Goal: Task Accomplishment & Management: Manage account settings

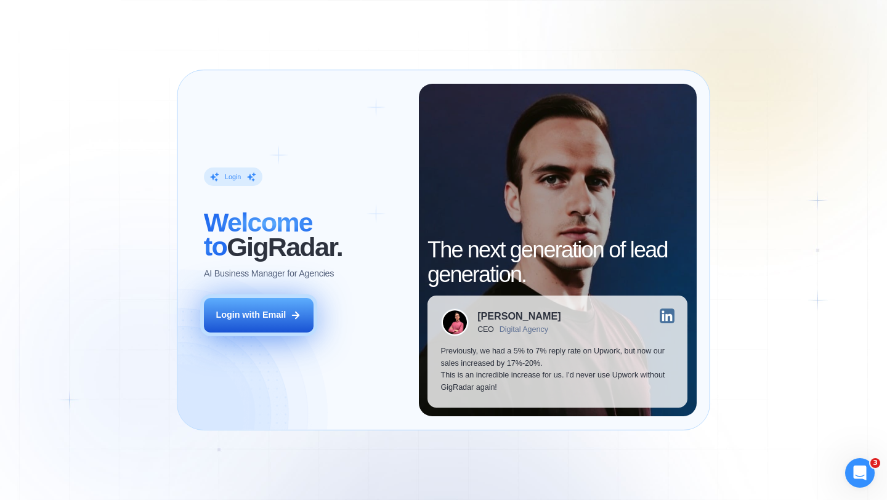
click at [241, 319] on div "Login with Email" at bounding box center [251, 315] width 70 height 12
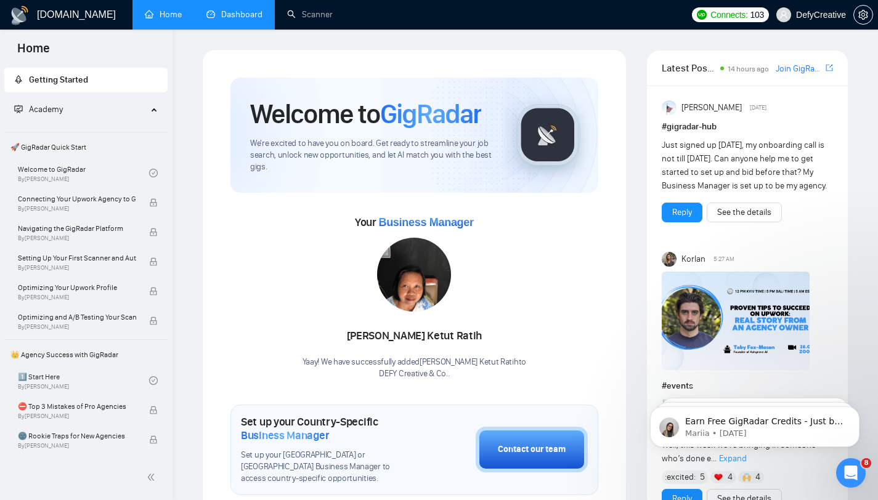
click at [251, 20] on link "Dashboard" at bounding box center [234, 14] width 56 height 10
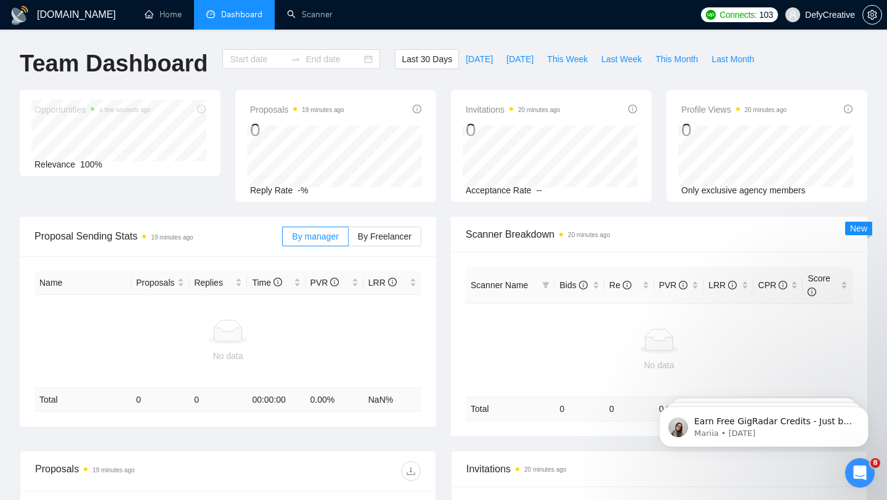
type input "2025-07-27"
type input "2025-08-26"
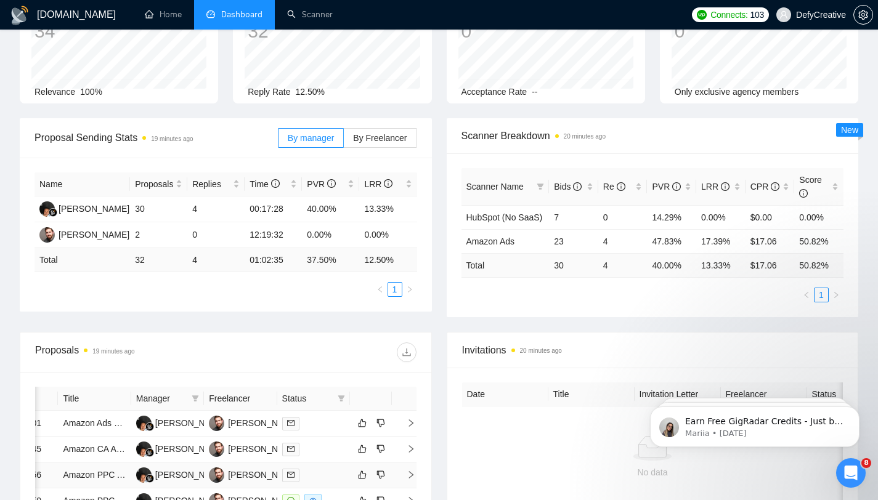
scroll to position [301, 0]
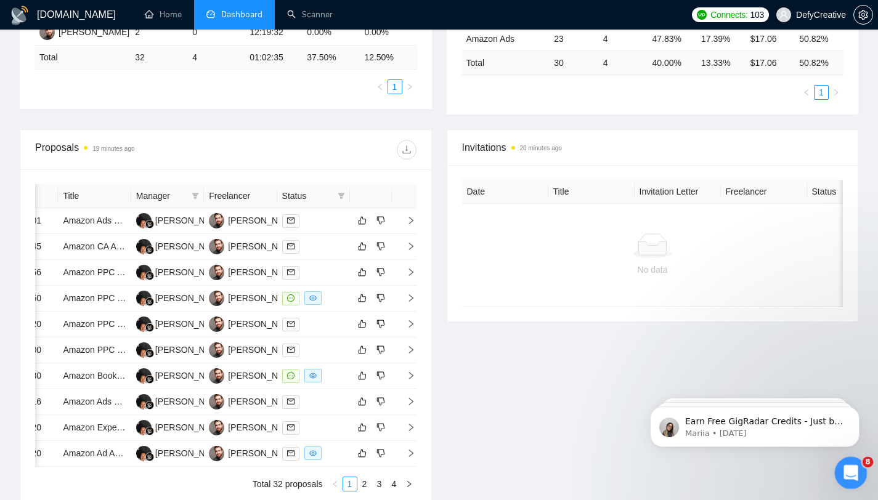
click at [845, 473] on icon "Open Intercom Messenger" at bounding box center [849, 471] width 9 height 10
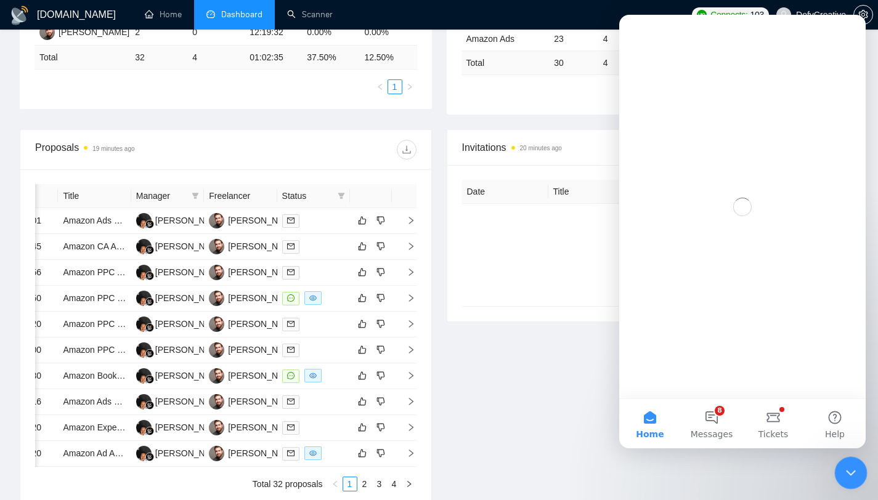
scroll to position [0, 0]
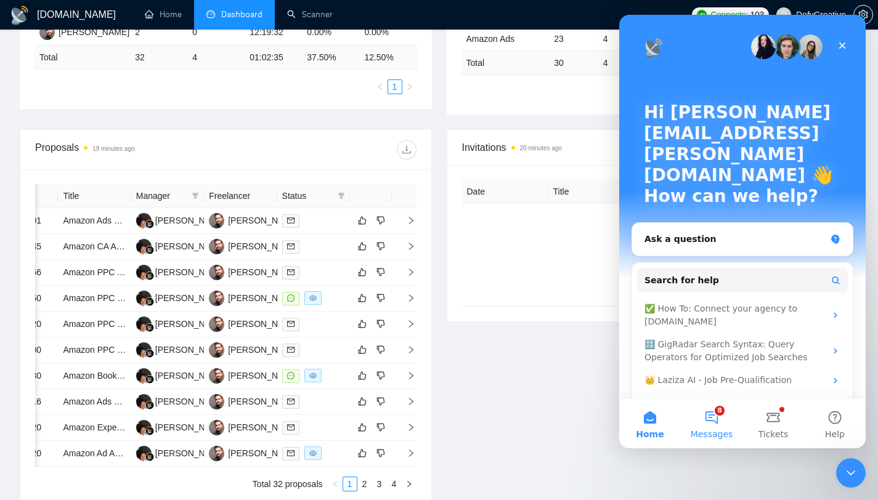
click at [724, 430] on span "Messages" at bounding box center [712, 434] width 43 height 9
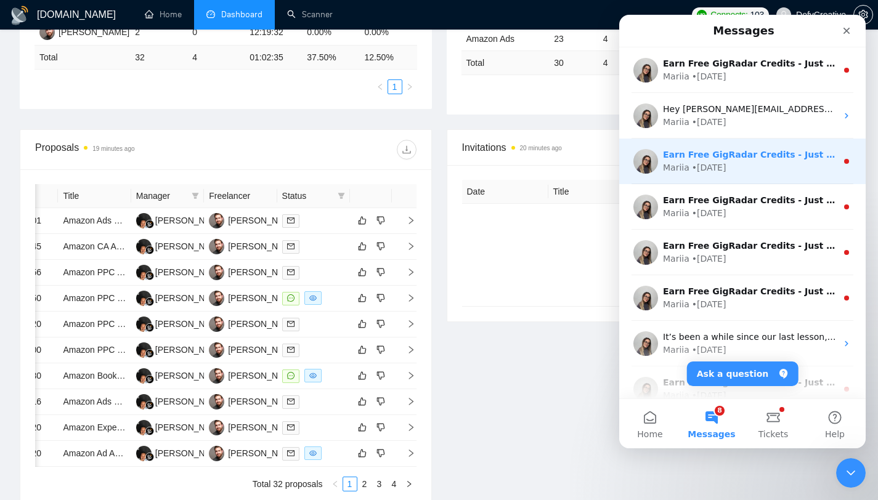
click at [769, 177] on div "Earn Free GigRadar Credits - Just by Sharing Your Story! 💬 Want more credits fo…" at bounding box center [742, 162] width 246 height 46
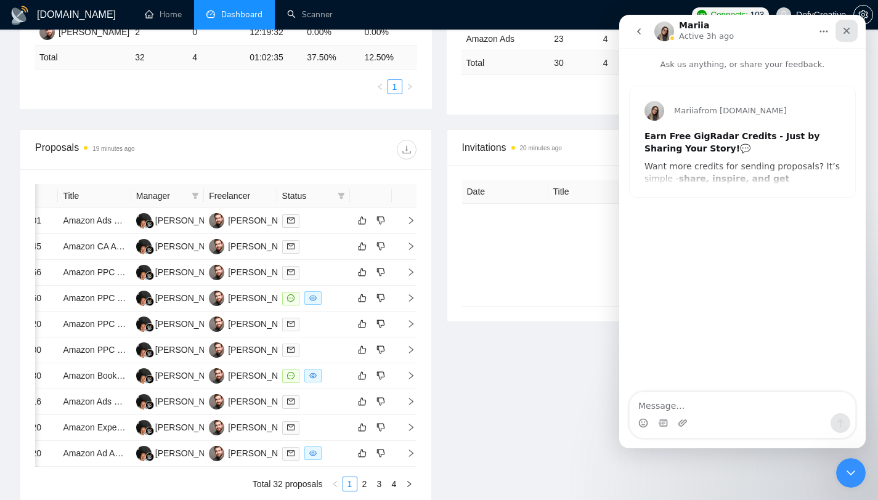
click at [849, 26] on icon "Close" at bounding box center [846, 31] width 10 height 10
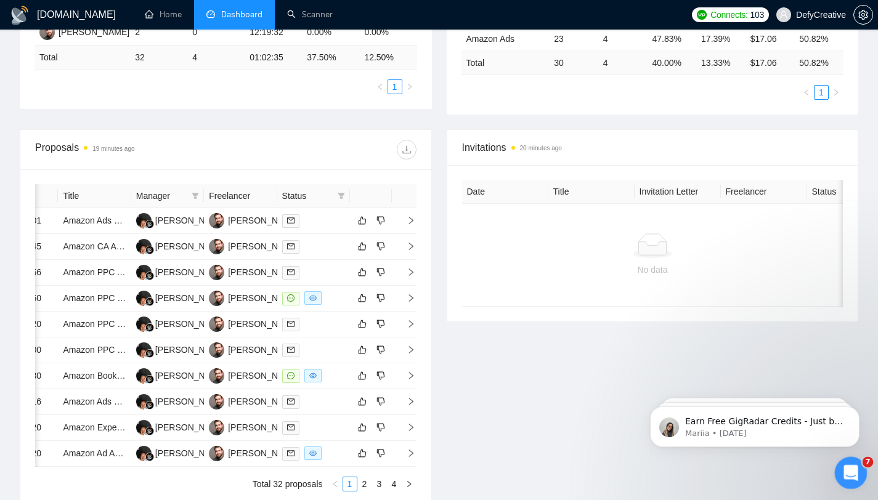
click at [846, 473] on icon "Open Intercom Messenger" at bounding box center [849, 471] width 9 height 10
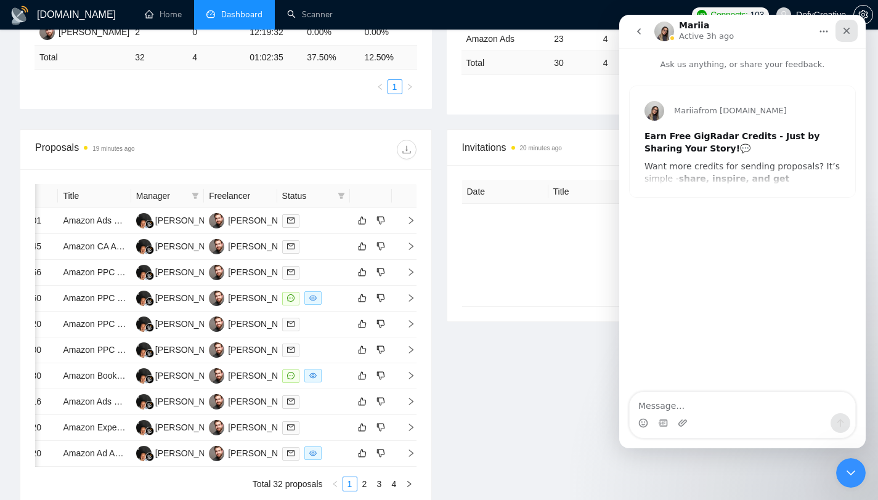
click at [848, 29] on icon "Close" at bounding box center [846, 31] width 7 height 7
